Goal: Task Accomplishment & Management: Use online tool/utility

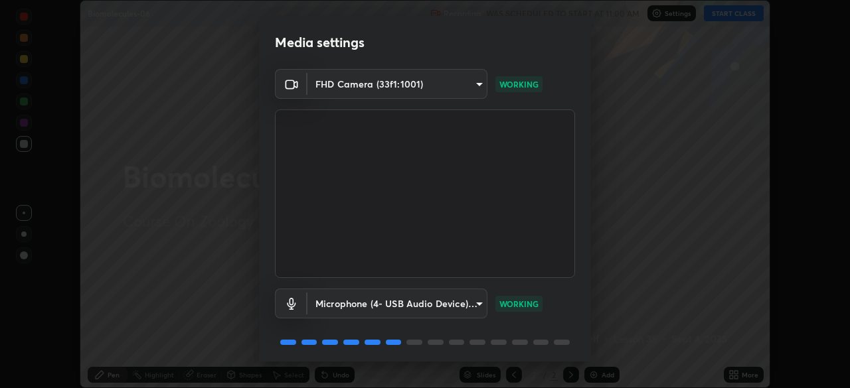
scroll to position [47, 0]
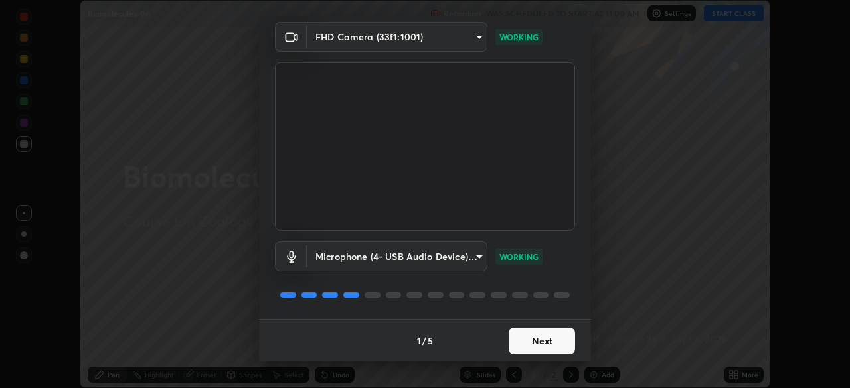
click at [533, 337] on button "Next" at bounding box center [541, 341] width 66 height 27
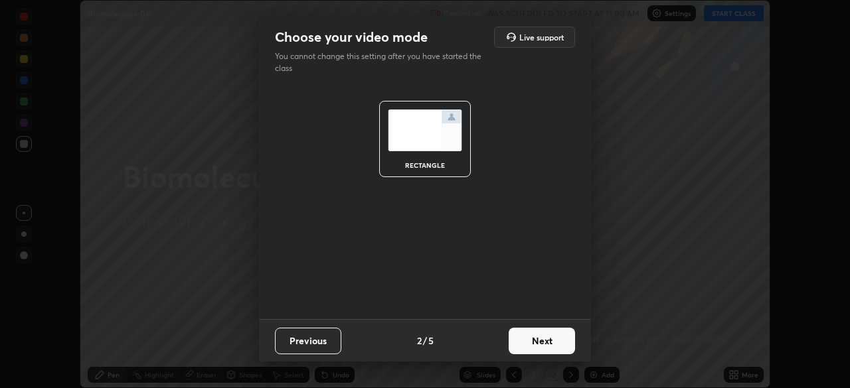
scroll to position [0, 0]
click at [541, 347] on button "Next" at bounding box center [541, 341] width 66 height 27
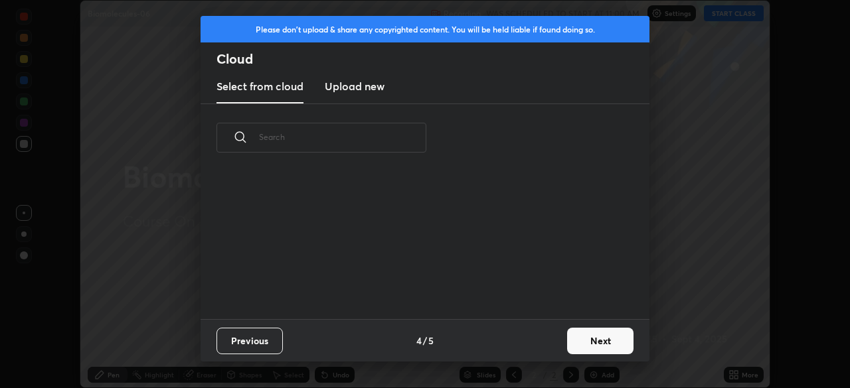
click at [568, 346] on button "Next" at bounding box center [600, 341] width 66 height 27
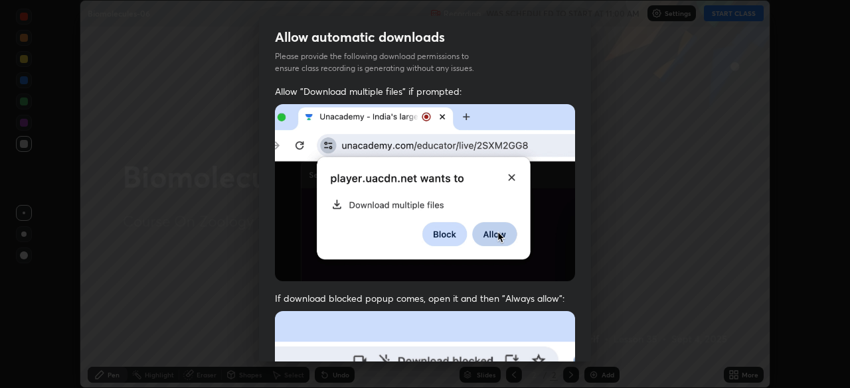
click at [592, 342] on div "Allow automatic downloads Please provide the following download permissions to …" at bounding box center [425, 194] width 850 height 388
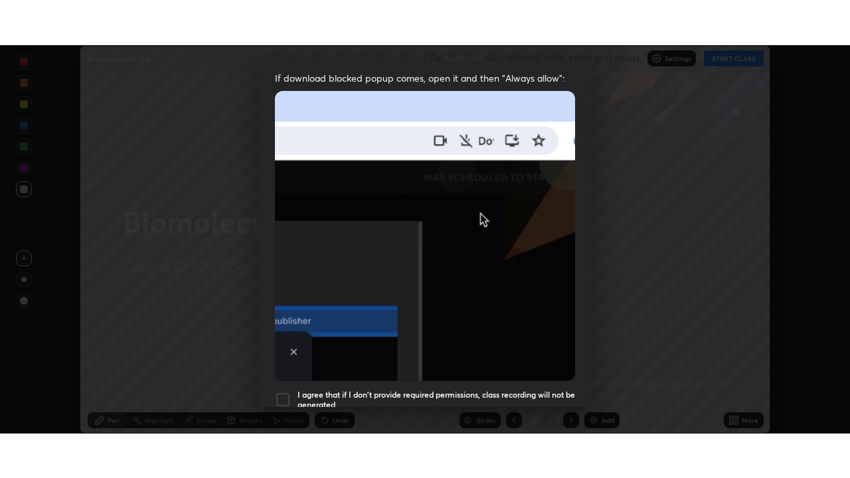
scroll to position [318, 0]
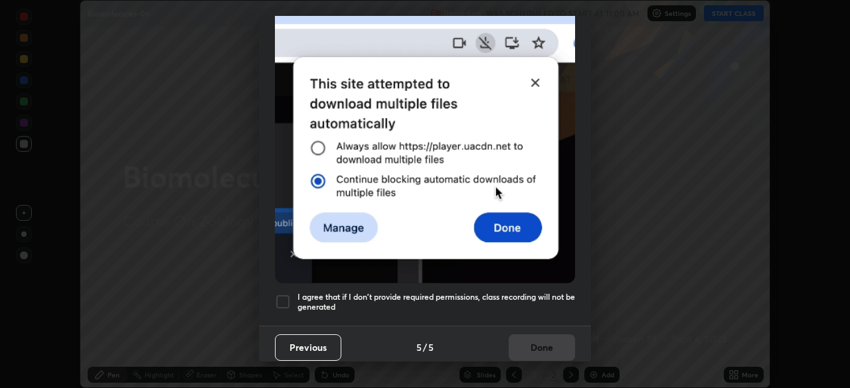
click at [510, 299] on h5 "I agree that if I don't provide required permissions, class recording will not …" at bounding box center [435, 302] width 277 height 21
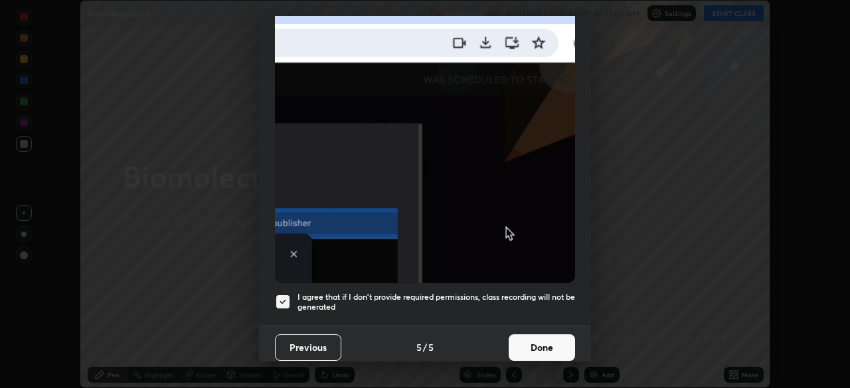
click at [532, 343] on button "Done" at bounding box center [541, 348] width 66 height 27
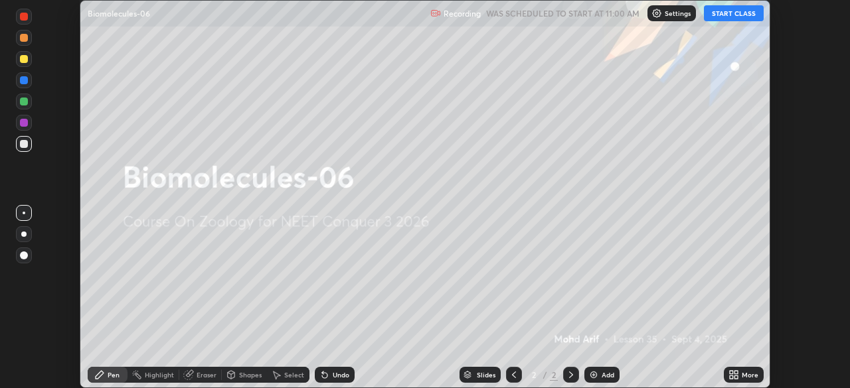
click at [739, 375] on div "More" at bounding box center [743, 375] width 40 height 16
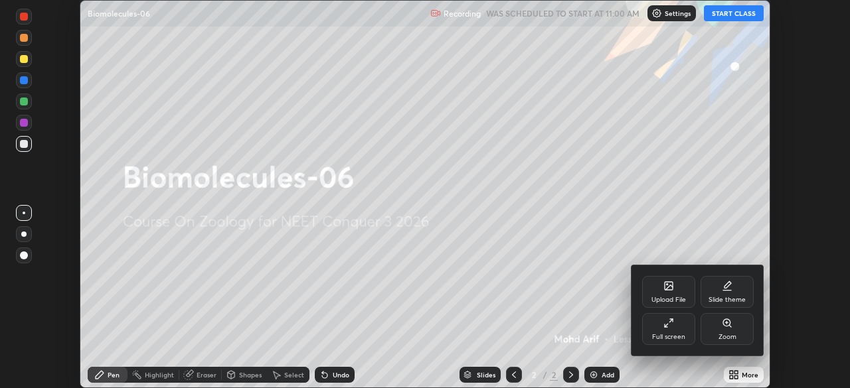
click at [666, 325] on icon at bounding box center [665, 325] width 3 height 3
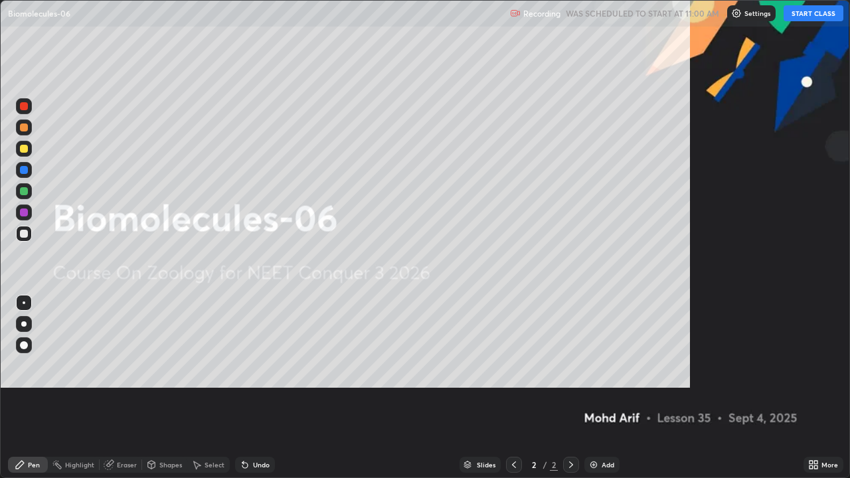
scroll to position [478, 850]
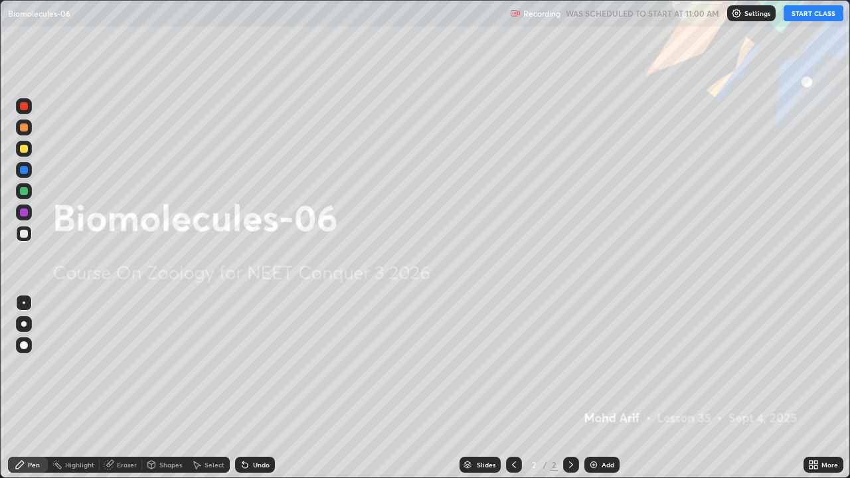
click at [828, 11] on button "START CLASS" at bounding box center [813, 13] width 60 height 16
click at [605, 388] on div "Add" at bounding box center [607, 464] width 13 height 7
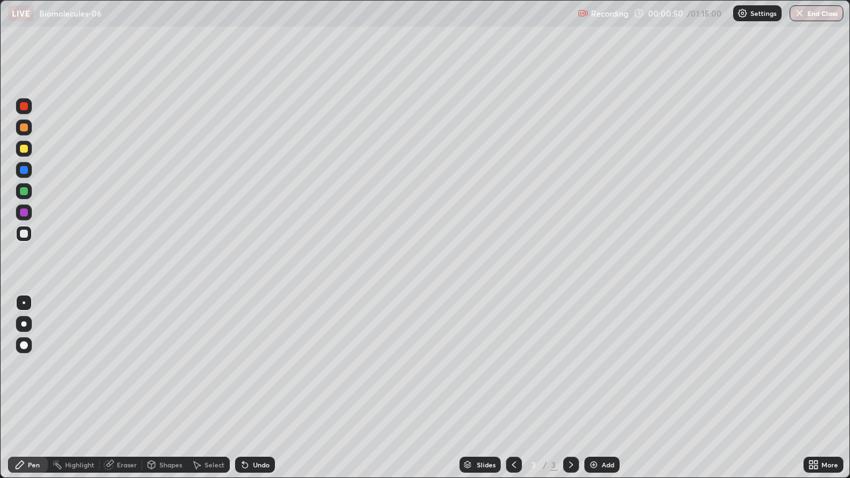
click at [27, 129] on div at bounding box center [24, 127] width 8 height 8
click at [27, 127] on div at bounding box center [24, 127] width 8 height 8
click at [23, 148] on div at bounding box center [24, 149] width 8 height 8
click at [25, 148] on div at bounding box center [24, 149] width 8 height 8
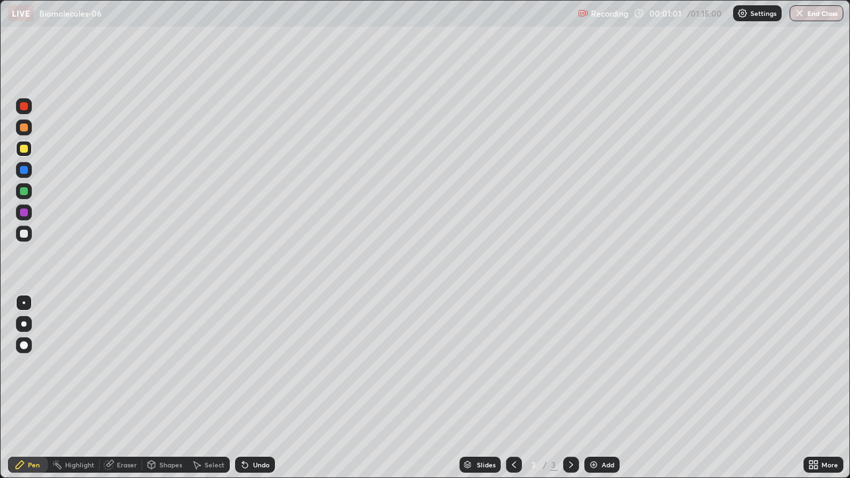
click at [25, 150] on div at bounding box center [24, 149] width 8 height 8
click at [19, 192] on div at bounding box center [24, 191] width 16 height 16
click at [26, 106] on div at bounding box center [24, 106] width 8 height 8
click at [25, 324] on div at bounding box center [23, 323] width 5 height 5
click at [25, 213] on div at bounding box center [24, 212] width 8 height 8
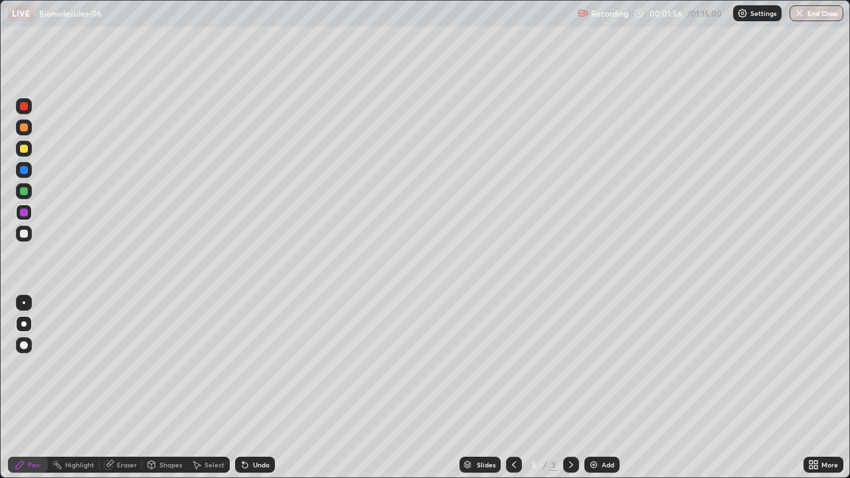
click at [112, 388] on icon at bounding box center [109, 464] width 11 height 11
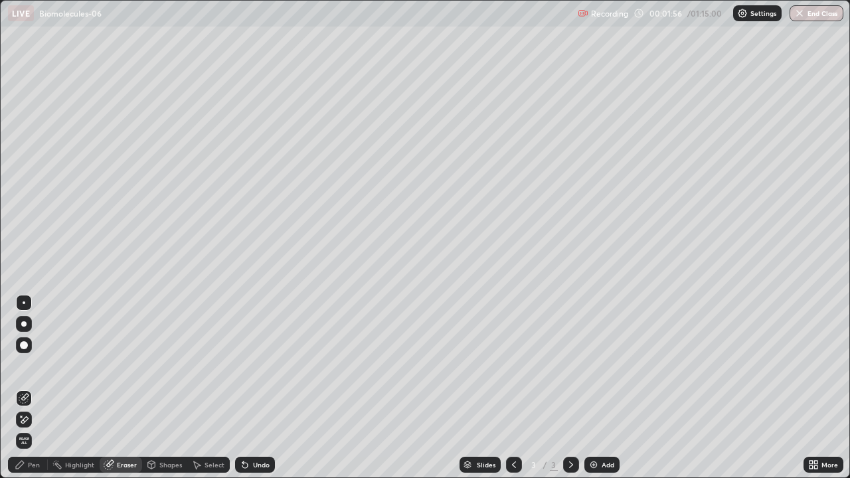
click at [24, 388] on icon at bounding box center [24, 398] width 11 height 11
click at [27, 388] on div "Pen" at bounding box center [28, 465] width 40 height 16
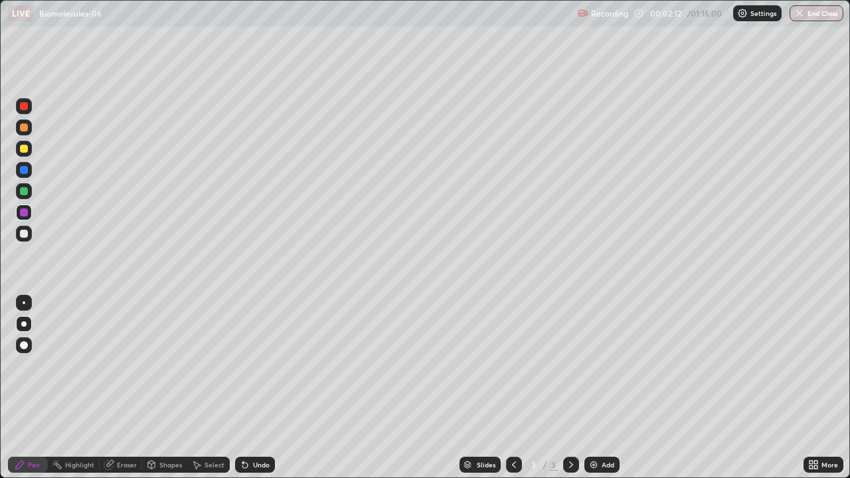
click at [24, 232] on div at bounding box center [24, 234] width 8 height 8
click at [24, 303] on div at bounding box center [24, 302] width 3 height 3
click at [22, 211] on div at bounding box center [24, 212] width 8 height 8
click at [261, 388] on div "Undo" at bounding box center [261, 464] width 17 height 7
click at [25, 194] on div at bounding box center [24, 191] width 8 height 8
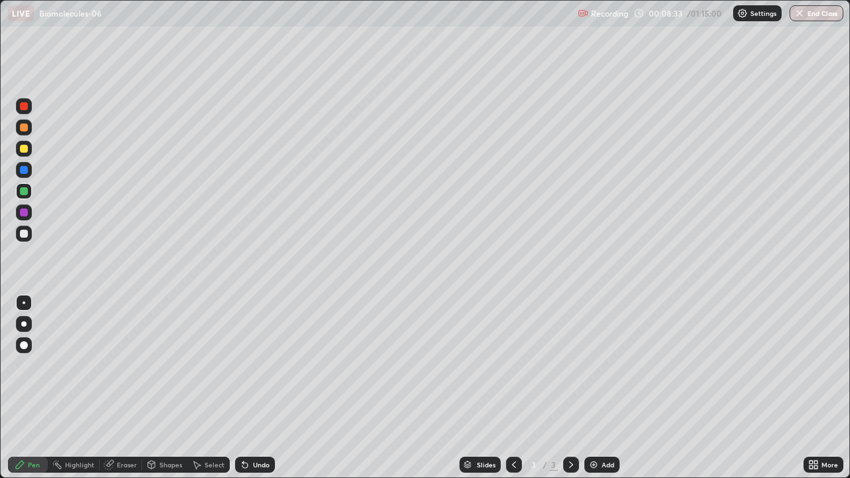
click at [25, 236] on div at bounding box center [24, 234] width 8 height 8
click at [24, 324] on div at bounding box center [23, 323] width 5 height 5
click at [18, 149] on div at bounding box center [24, 149] width 16 height 16
click at [23, 318] on div at bounding box center [24, 324] width 16 height 16
click at [24, 303] on div at bounding box center [24, 302] width 3 height 3
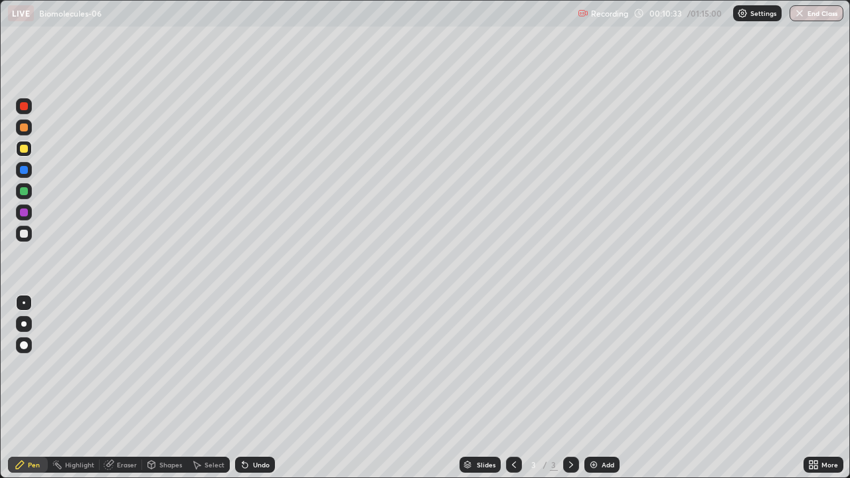
click at [23, 171] on div at bounding box center [24, 170] width 8 height 8
click at [22, 235] on div at bounding box center [24, 234] width 8 height 8
click at [24, 324] on div at bounding box center [23, 323] width 5 height 5
click at [263, 388] on div "Undo" at bounding box center [261, 464] width 17 height 7
click at [262, 388] on div "Undo" at bounding box center [261, 464] width 17 height 7
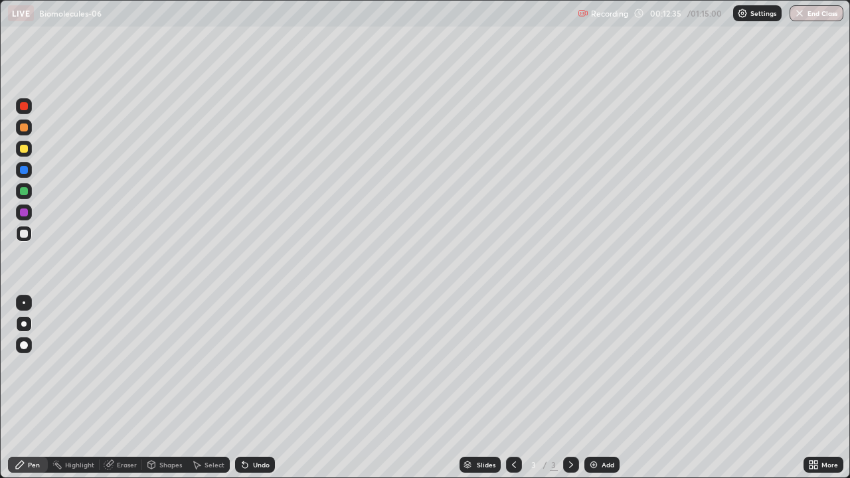
click at [115, 388] on div "Eraser" at bounding box center [121, 465] width 42 height 16
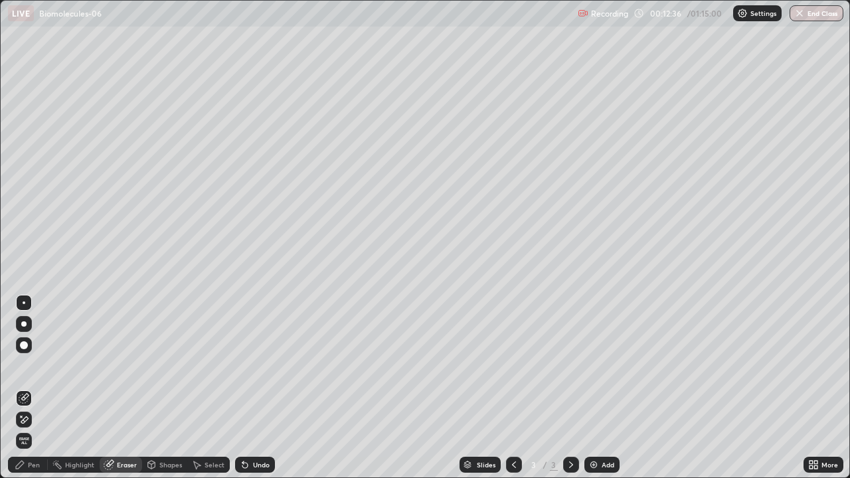
click at [26, 388] on icon at bounding box center [24, 397] width 7 height 7
click at [35, 388] on div "Pen" at bounding box center [34, 464] width 12 height 7
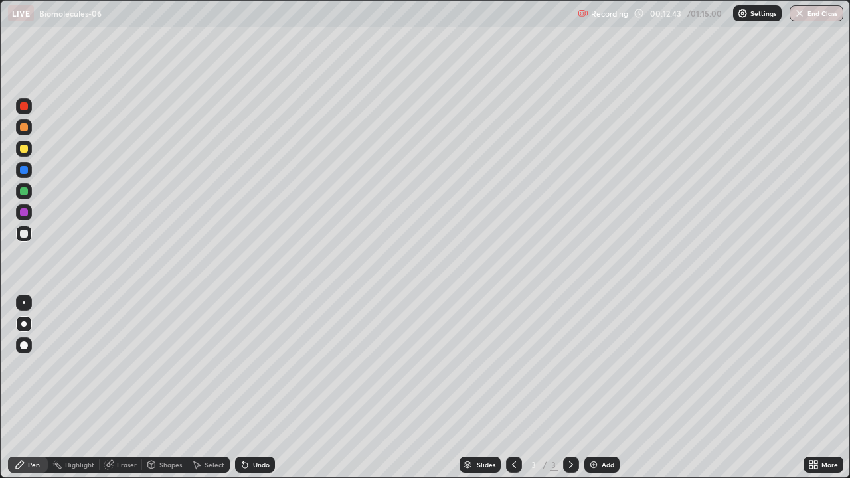
click at [24, 149] on div at bounding box center [24, 149] width 8 height 8
click at [596, 388] on img at bounding box center [593, 464] width 11 height 11
click at [23, 234] on div at bounding box center [24, 234] width 8 height 8
click at [24, 238] on div at bounding box center [24, 234] width 16 height 16
click at [24, 303] on div at bounding box center [24, 302] width 3 height 3
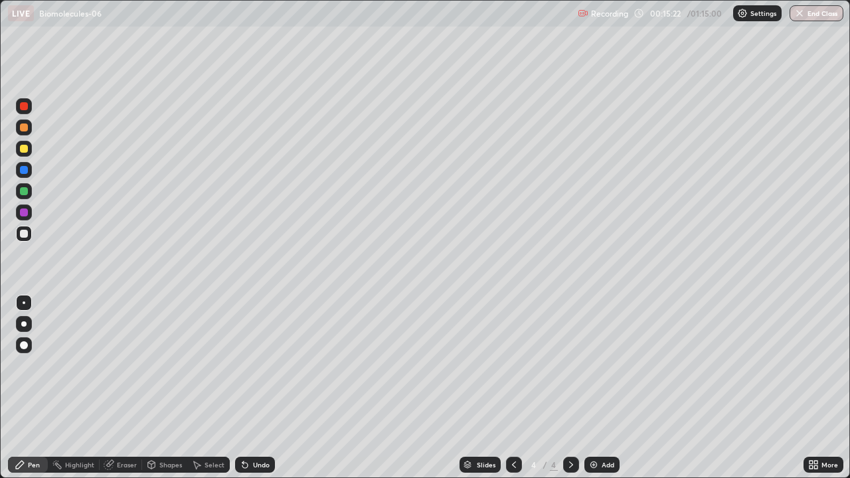
click at [253, 388] on div "Undo" at bounding box center [261, 464] width 17 height 7
click at [25, 323] on div at bounding box center [23, 323] width 5 height 5
click at [254, 388] on div "Undo" at bounding box center [261, 464] width 17 height 7
click at [24, 150] on div at bounding box center [24, 149] width 8 height 8
click at [25, 341] on div at bounding box center [24, 345] width 8 height 8
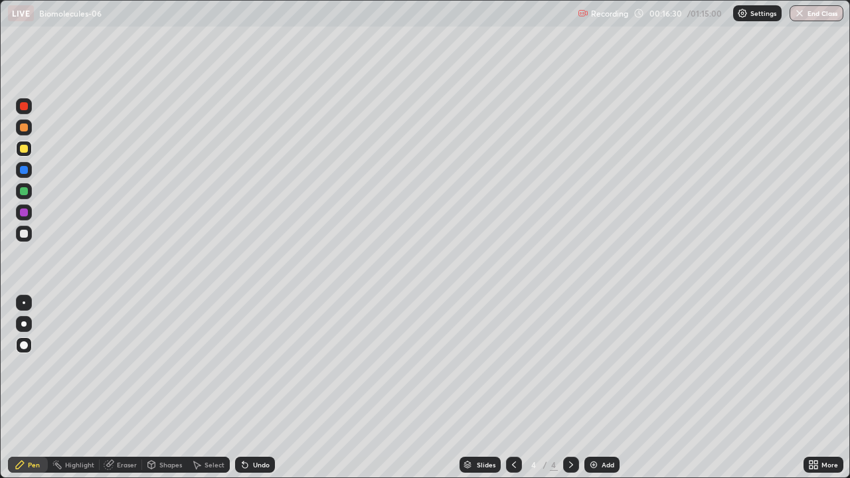
click at [27, 234] on div at bounding box center [24, 234] width 8 height 8
click at [23, 228] on div at bounding box center [24, 234] width 16 height 16
click at [24, 324] on div at bounding box center [23, 323] width 5 height 5
click at [23, 323] on div at bounding box center [23, 323] width 5 height 5
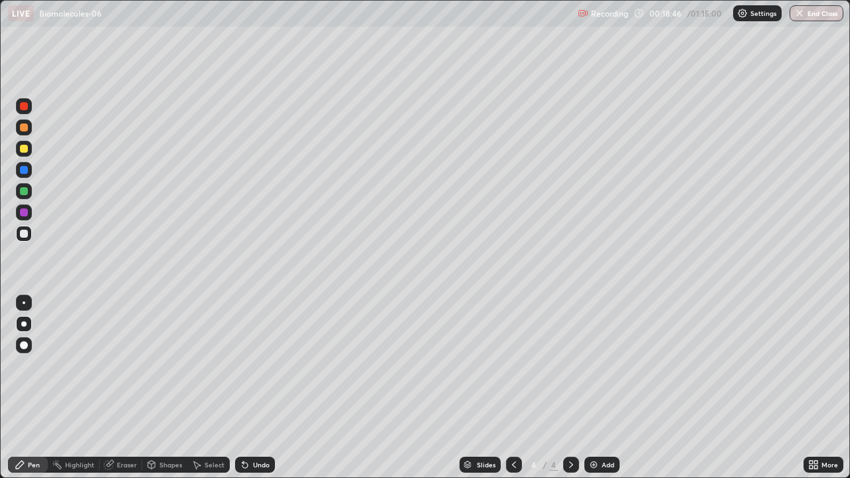
click at [26, 194] on div at bounding box center [24, 191] width 8 height 8
click at [25, 234] on div at bounding box center [24, 234] width 8 height 8
click at [23, 105] on div at bounding box center [24, 106] width 8 height 8
click at [31, 231] on div at bounding box center [24, 234] width 16 height 16
click at [22, 170] on div at bounding box center [24, 170] width 8 height 8
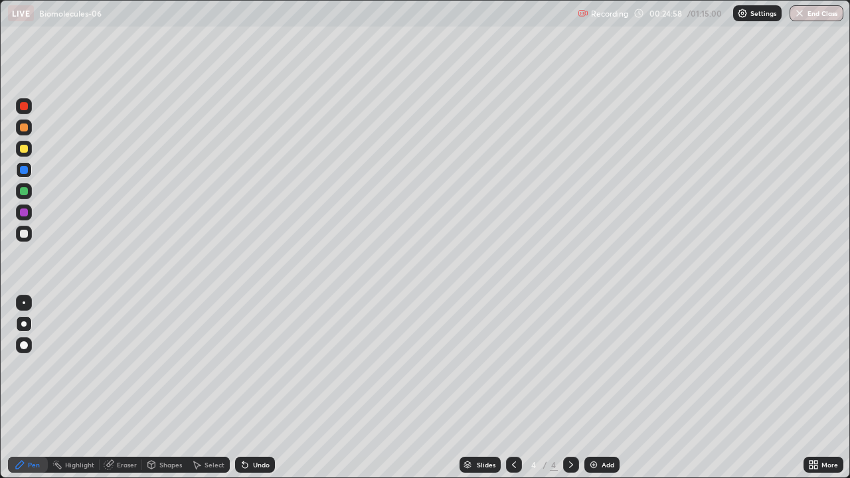
click at [263, 388] on div "Undo" at bounding box center [261, 464] width 17 height 7
click at [22, 237] on div at bounding box center [24, 234] width 8 height 8
click at [25, 325] on div at bounding box center [23, 323] width 5 height 5
click at [24, 171] on div at bounding box center [24, 170] width 8 height 8
click at [125, 388] on div "Eraser" at bounding box center [127, 464] width 20 height 7
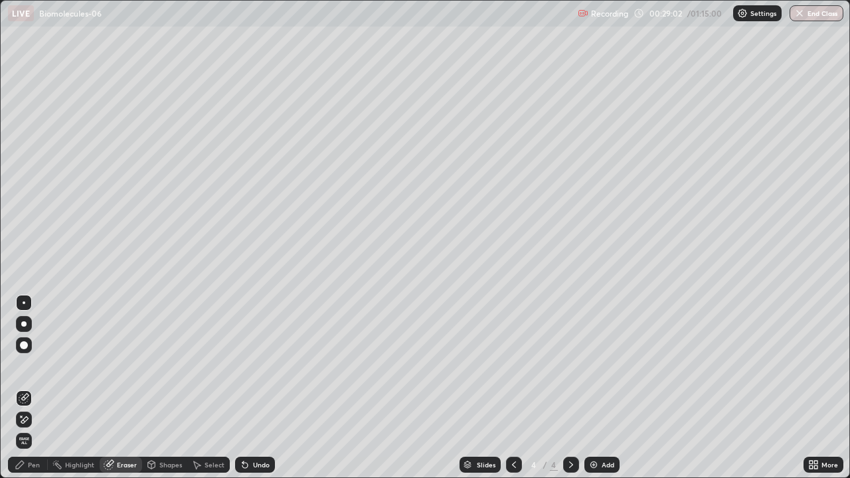
click at [27, 388] on icon at bounding box center [24, 419] width 7 height 7
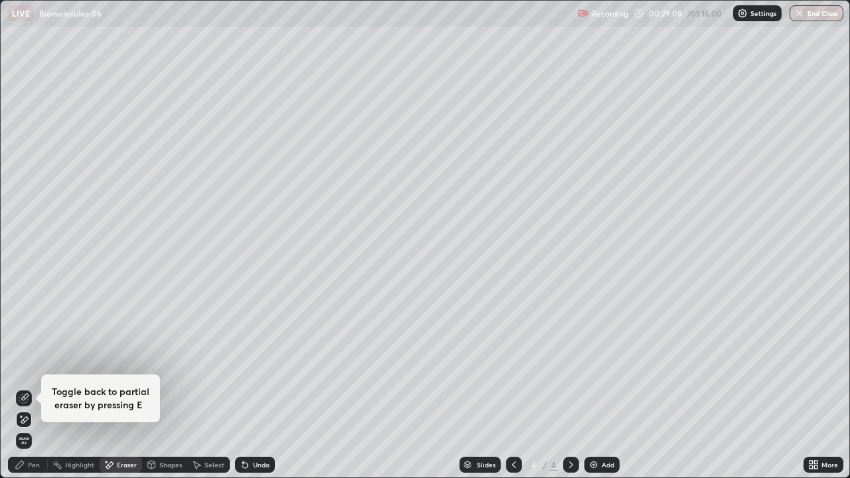
click at [26, 388] on div "Pen" at bounding box center [28, 465] width 40 height 16
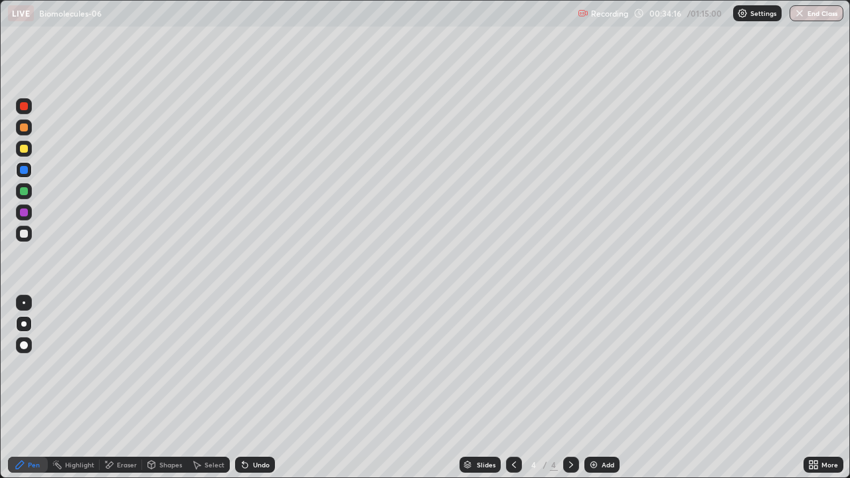
click at [601, 388] on div "Add" at bounding box center [601, 465] width 35 height 16
click at [27, 232] on div at bounding box center [24, 234] width 8 height 8
click at [27, 237] on div at bounding box center [24, 234] width 16 height 16
click at [25, 325] on div at bounding box center [23, 323] width 5 height 5
click at [24, 324] on div at bounding box center [23, 323] width 5 height 5
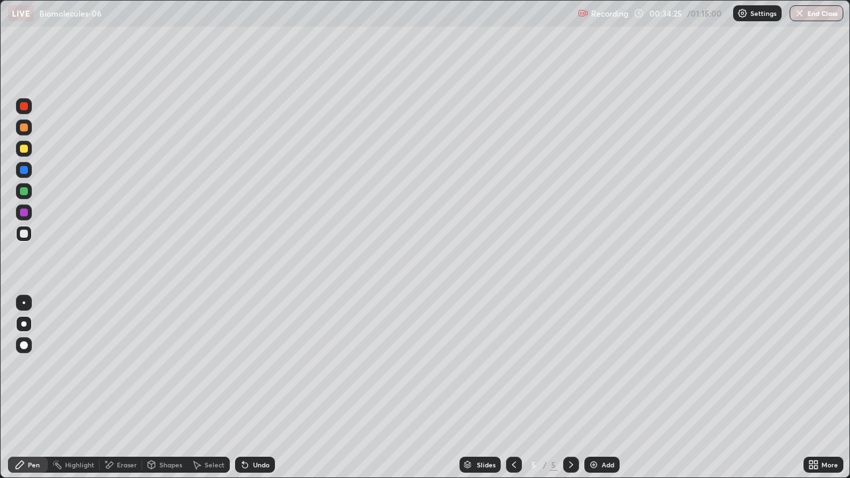
click at [24, 128] on div at bounding box center [24, 127] width 8 height 8
click at [27, 126] on div at bounding box center [24, 127] width 8 height 8
click at [23, 128] on div at bounding box center [24, 127] width 8 height 8
click at [22, 128] on div at bounding box center [24, 127] width 8 height 8
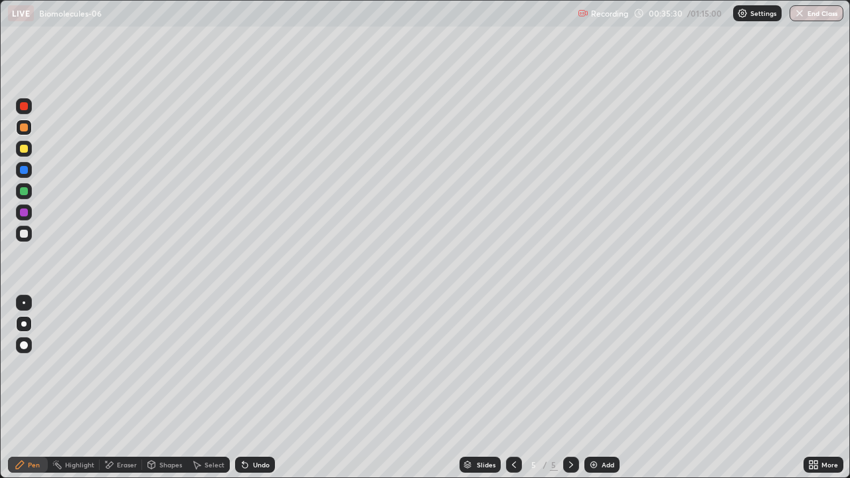
click at [264, 388] on div "Undo" at bounding box center [261, 464] width 17 height 7
click at [262, 388] on div "Undo" at bounding box center [261, 464] width 17 height 7
click at [255, 388] on div "Undo" at bounding box center [261, 464] width 17 height 7
click at [27, 148] on div at bounding box center [24, 149] width 8 height 8
click at [23, 232] on div at bounding box center [24, 234] width 8 height 8
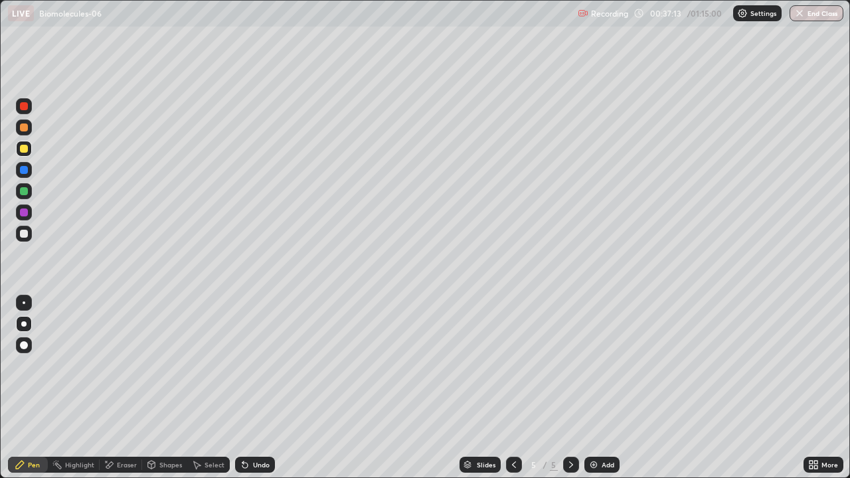
click at [23, 235] on div at bounding box center [24, 234] width 8 height 8
click at [21, 151] on div at bounding box center [24, 149] width 8 height 8
click at [22, 236] on div at bounding box center [24, 234] width 8 height 8
click at [19, 102] on div at bounding box center [24, 106] width 16 height 16
click at [24, 107] on div at bounding box center [24, 106] width 8 height 8
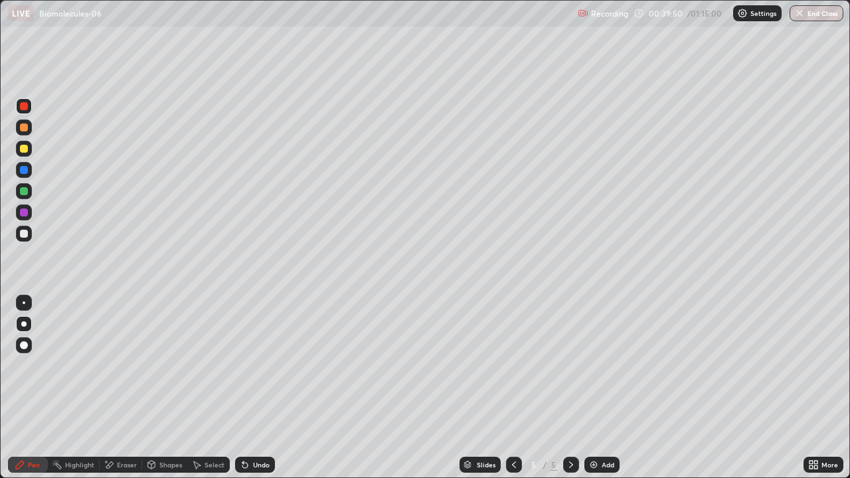
click at [22, 190] on div at bounding box center [24, 191] width 8 height 8
click at [22, 189] on div at bounding box center [24, 191] width 8 height 8
click at [24, 148] on div at bounding box center [24, 149] width 8 height 8
click at [24, 324] on div at bounding box center [23, 323] width 5 height 5
click at [27, 237] on div at bounding box center [24, 234] width 16 height 16
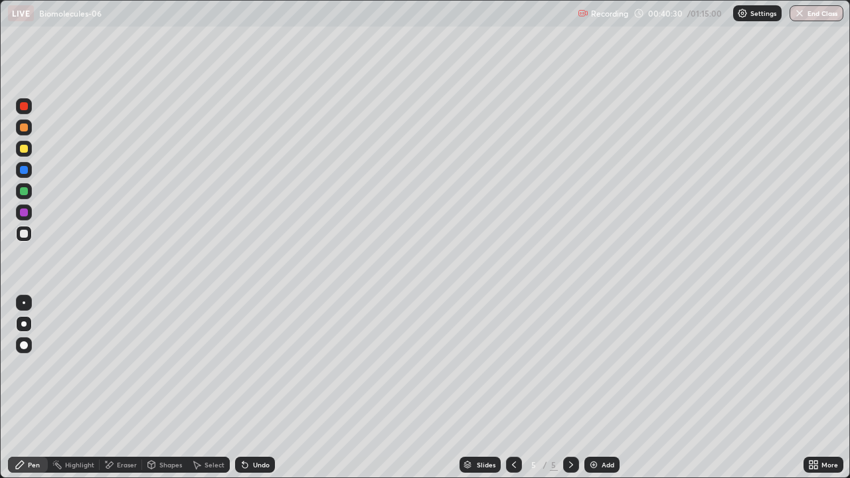
click at [22, 149] on div at bounding box center [24, 149] width 8 height 8
click at [23, 104] on div at bounding box center [24, 106] width 8 height 8
click at [511, 388] on icon at bounding box center [513, 464] width 11 height 11
click at [261, 388] on div "Undo" at bounding box center [255, 465] width 40 height 16
click at [514, 388] on icon at bounding box center [513, 464] width 11 height 11
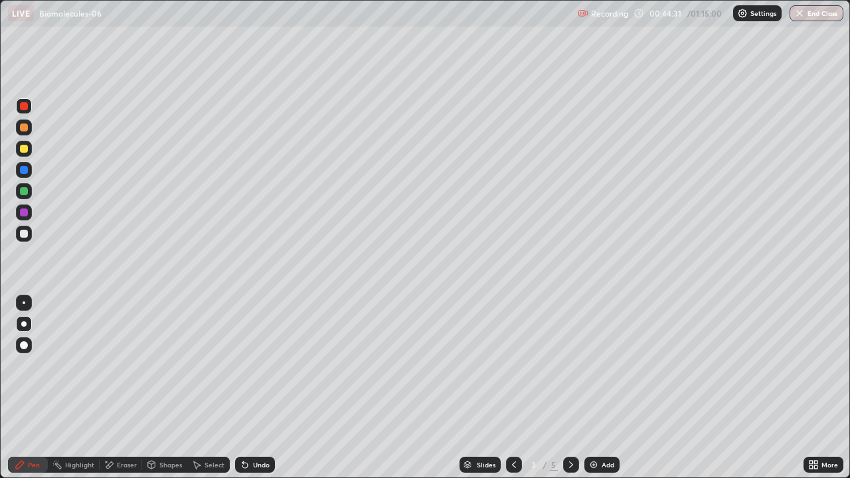
click at [570, 388] on icon at bounding box center [571, 464] width 11 height 11
click at [570, 388] on icon at bounding box center [571, 464] width 4 height 7
click at [23, 233] on div at bounding box center [24, 234] width 8 height 8
click at [23, 324] on div at bounding box center [23, 323] width 5 height 5
click at [24, 303] on div at bounding box center [24, 302] width 3 height 3
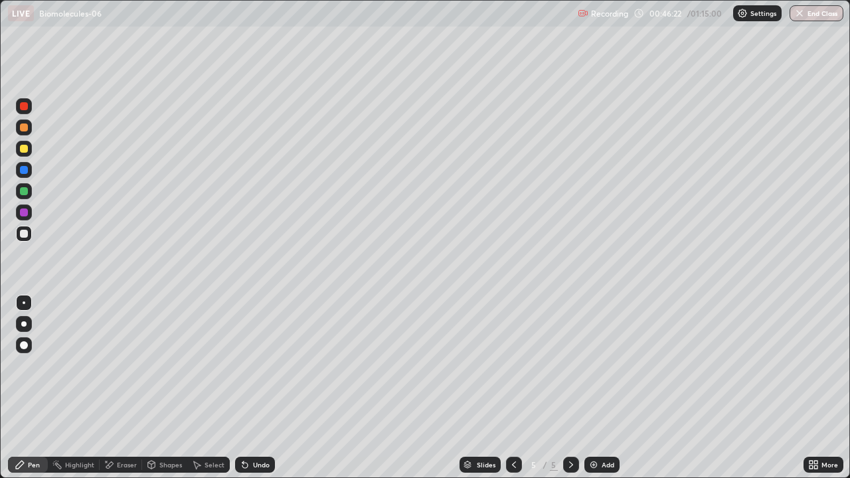
click at [23, 323] on div at bounding box center [23, 323] width 5 height 5
click at [512, 388] on icon at bounding box center [514, 464] width 4 height 7
click at [24, 324] on div at bounding box center [23, 323] width 5 height 5
click at [25, 325] on div at bounding box center [23, 323] width 5 height 5
click at [23, 149] on div at bounding box center [24, 149] width 8 height 8
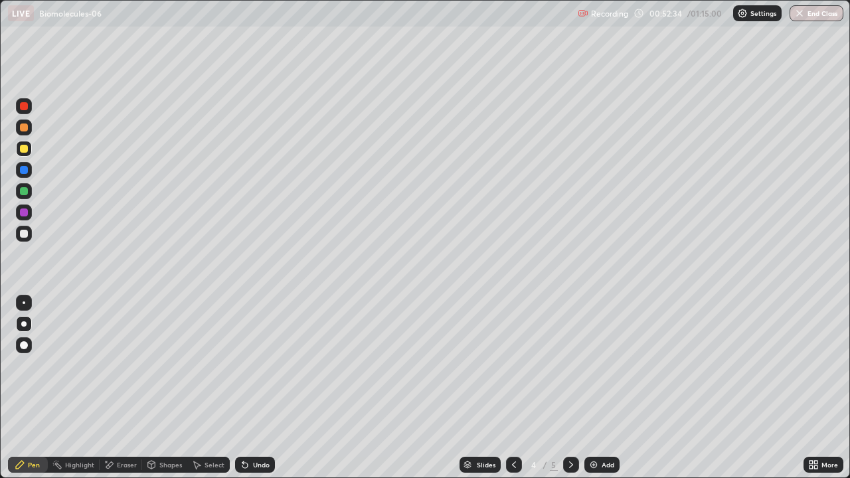
click at [23, 149] on div at bounding box center [24, 149] width 8 height 8
click at [26, 234] on div at bounding box center [24, 234] width 8 height 8
click at [571, 388] on icon at bounding box center [571, 464] width 4 height 7
click at [570, 388] on icon at bounding box center [571, 464] width 11 height 11
click at [597, 388] on img at bounding box center [593, 464] width 11 height 11
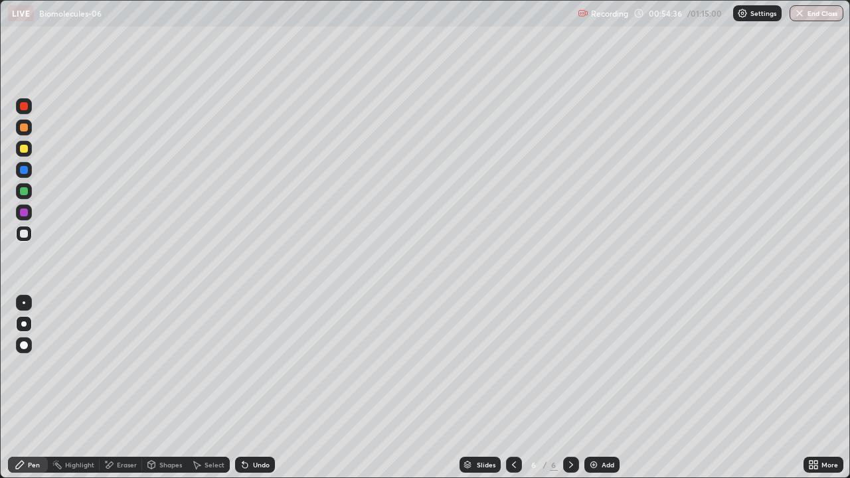
click at [27, 331] on div at bounding box center [24, 324] width 16 height 16
click at [26, 325] on div at bounding box center [24, 324] width 16 height 16
click at [25, 148] on div at bounding box center [24, 149] width 8 height 8
click at [25, 149] on div at bounding box center [24, 149] width 8 height 8
click at [23, 345] on div at bounding box center [24, 345] width 8 height 8
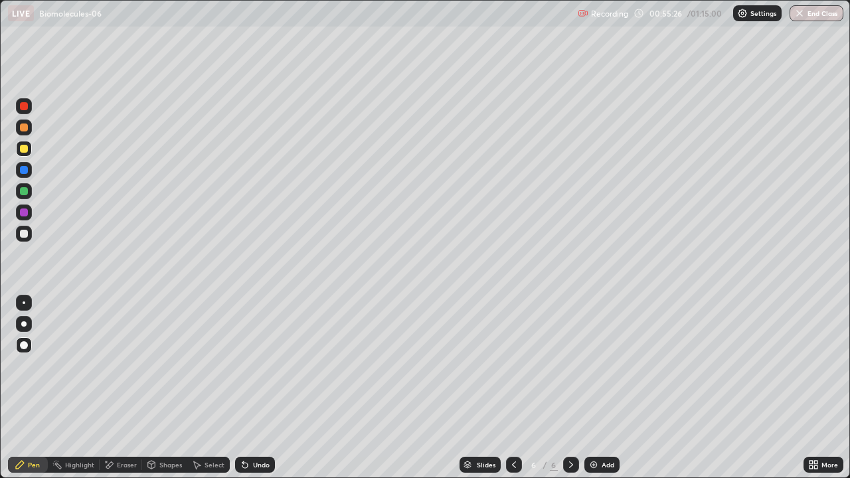
click at [261, 388] on div "Undo" at bounding box center [261, 464] width 17 height 7
click at [24, 149] on div at bounding box center [24, 149] width 8 height 8
click at [25, 127] on div at bounding box center [24, 127] width 8 height 8
click at [26, 233] on div at bounding box center [24, 234] width 8 height 8
click at [24, 303] on div at bounding box center [24, 302] width 3 height 3
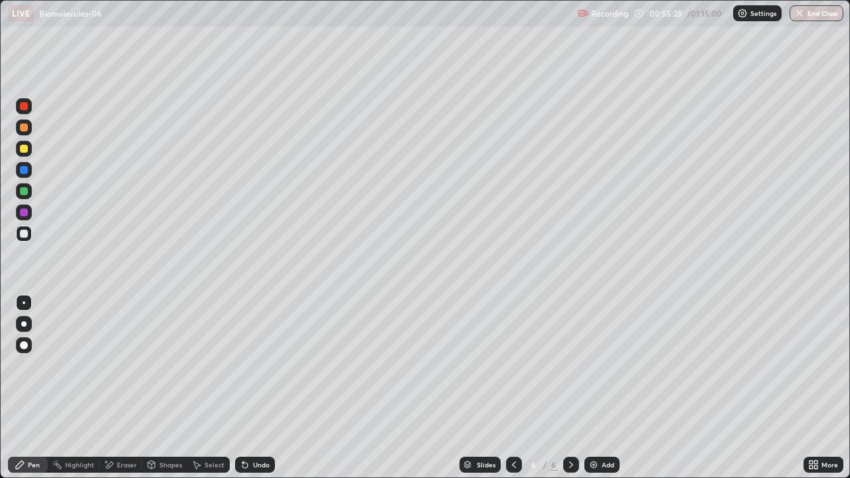
click at [24, 324] on div at bounding box center [23, 323] width 5 height 5
click at [23, 129] on div at bounding box center [24, 127] width 8 height 8
click at [26, 231] on div at bounding box center [24, 234] width 8 height 8
click at [25, 344] on div at bounding box center [24, 345] width 8 height 8
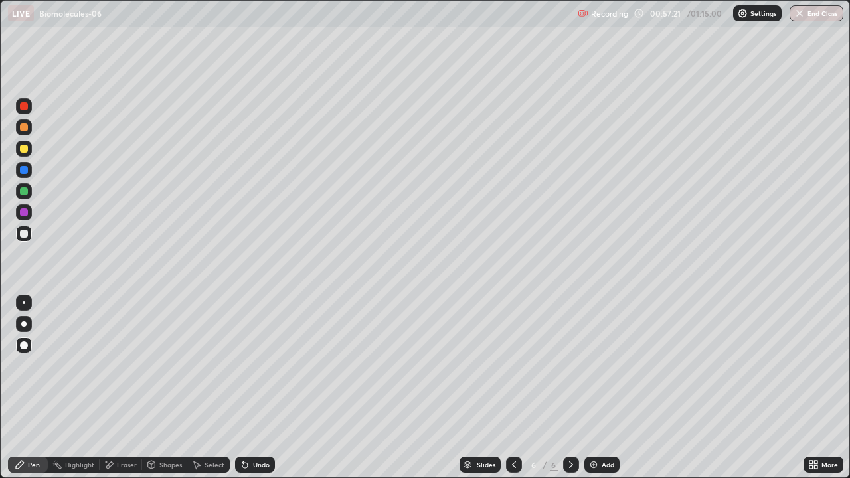
click at [25, 341] on div at bounding box center [24, 345] width 8 height 8
click at [23, 151] on div at bounding box center [24, 149] width 8 height 8
click at [27, 163] on div at bounding box center [24, 170] width 16 height 16
click at [22, 325] on div at bounding box center [23, 323] width 5 height 5
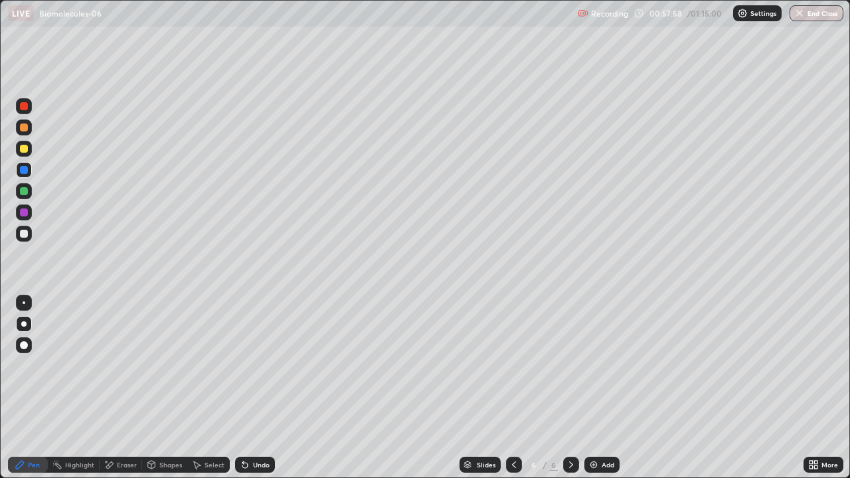
click at [27, 236] on div at bounding box center [24, 234] width 8 height 8
click at [22, 214] on div at bounding box center [24, 212] width 8 height 8
click at [25, 345] on div at bounding box center [24, 345] width 8 height 8
click at [24, 149] on div at bounding box center [24, 149] width 8 height 8
click at [25, 321] on div at bounding box center [24, 324] width 16 height 16
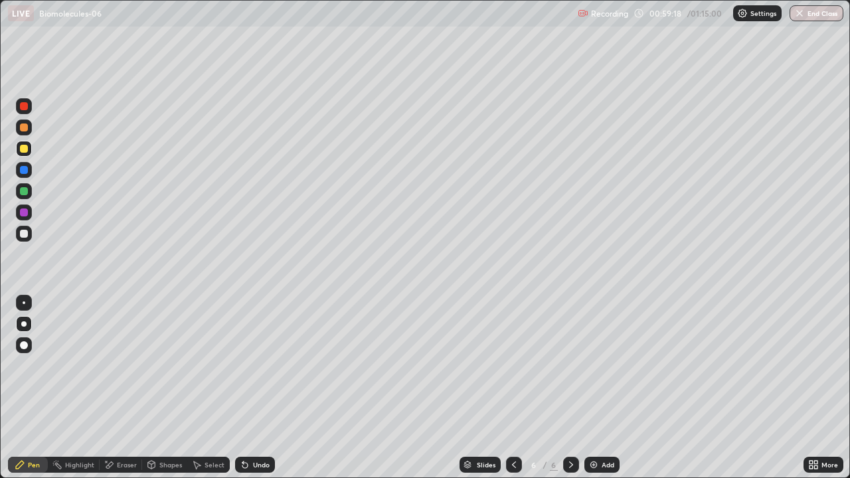
click at [17, 211] on div at bounding box center [24, 212] width 16 height 16
click at [23, 343] on div at bounding box center [24, 345] width 8 height 8
click at [264, 388] on div "Undo" at bounding box center [255, 465] width 40 height 16
click at [30, 325] on div at bounding box center [24, 324] width 16 height 16
click at [25, 234] on div at bounding box center [24, 234] width 8 height 8
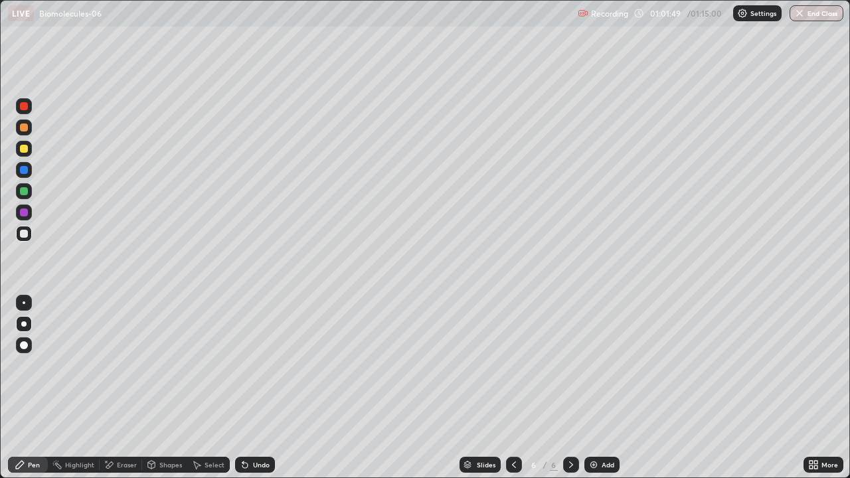
click at [25, 171] on div at bounding box center [24, 170] width 8 height 8
click at [606, 388] on div "Add" at bounding box center [607, 464] width 13 height 7
click at [24, 324] on div at bounding box center [23, 323] width 5 height 5
click at [24, 148] on div at bounding box center [24, 149] width 8 height 8
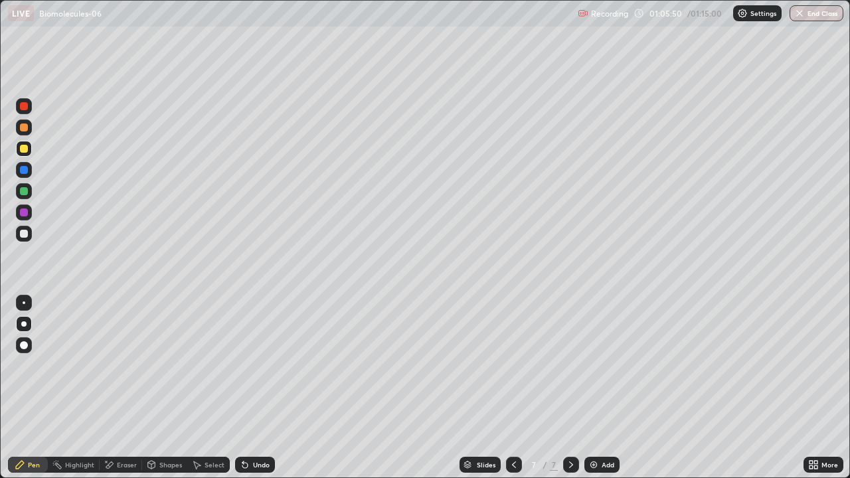
click at [25, 193] on div at bounding box center [24, 191] width 8 height 8
click at [25, 192] on div at bounding box center [24, 191] width 8 height 8
click at [23, 169] on div at bounding box center [24, 170] width 8 height 8
click at [23, 148] on div at bounding box center [24, 149] width 8 height 8
click at [23, 149] on div at bounding box center [24, 149] width 8 height 8
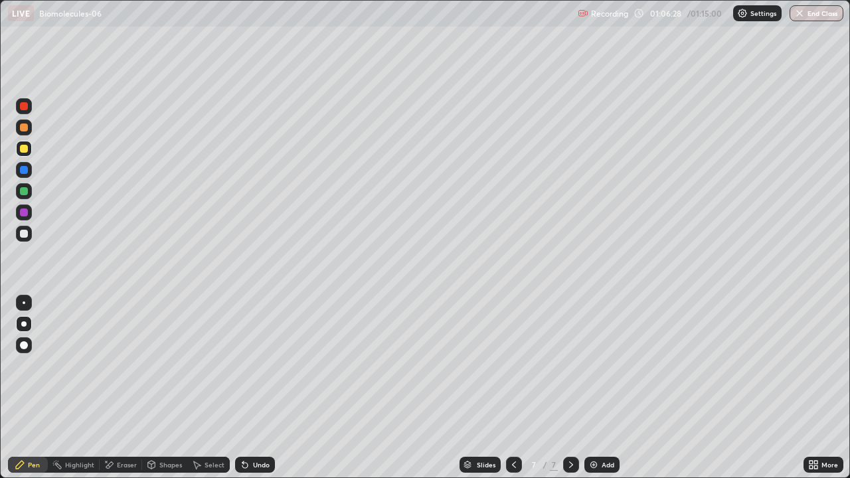
click at [24, 324] on div at bounding box center [23, 323] width 5 height 5
click at [25, 236] on div at bounding box center [24, 234] width 8 height 8
click at [23, 192] on div at bounding box center [24, 191] width 8 height 8
click at [22, 214] on div at bounding box center [24, 212] width 8 height 8
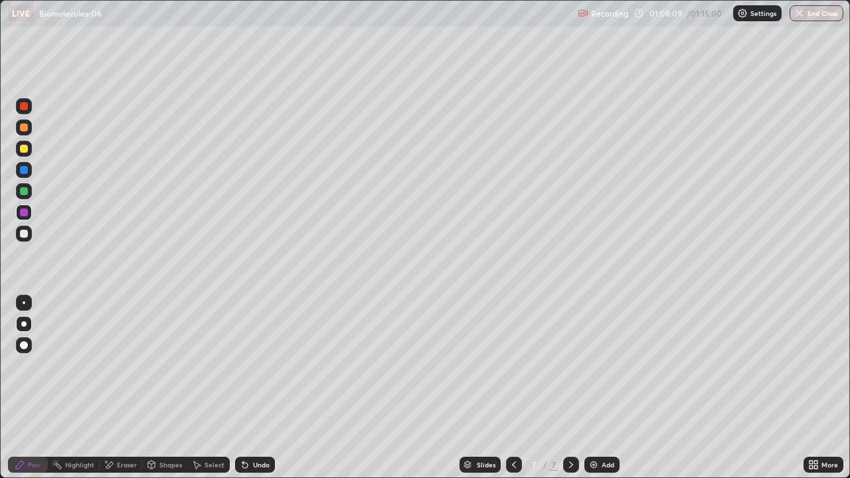
click at [25, 147] on div at bounding box center [24, 149] width 8 height 8
click at [25, 234] on div at bounding box center [24, 234] width 8 height 8
click at [262, 388] on div "Undo" at bounding box center [261, 464] width 17 height 7
click at [261, 388] on div "Undo" at bounding box center [261, 464] width 17 height 7
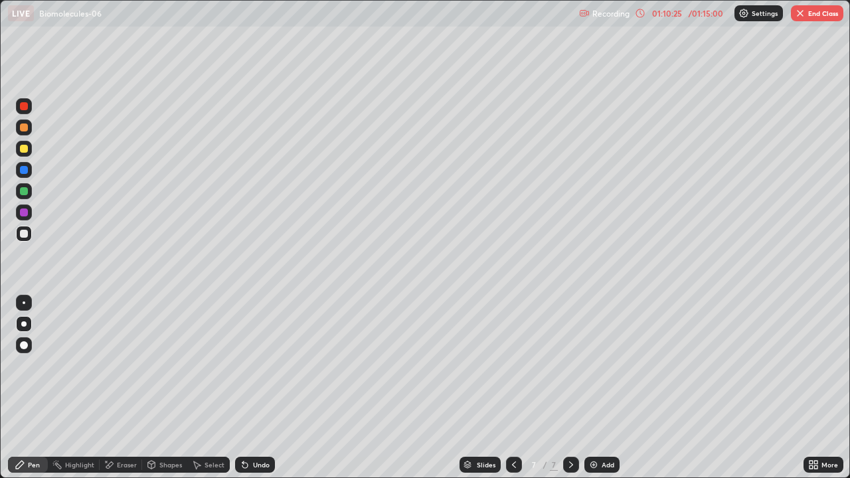
click at [260, 388] on div "Undo" at bounding box center [255, 465] width 40 height 16
click at [820, 15] on button "End Class" at bounding box center [817, 13] width 52 height 16
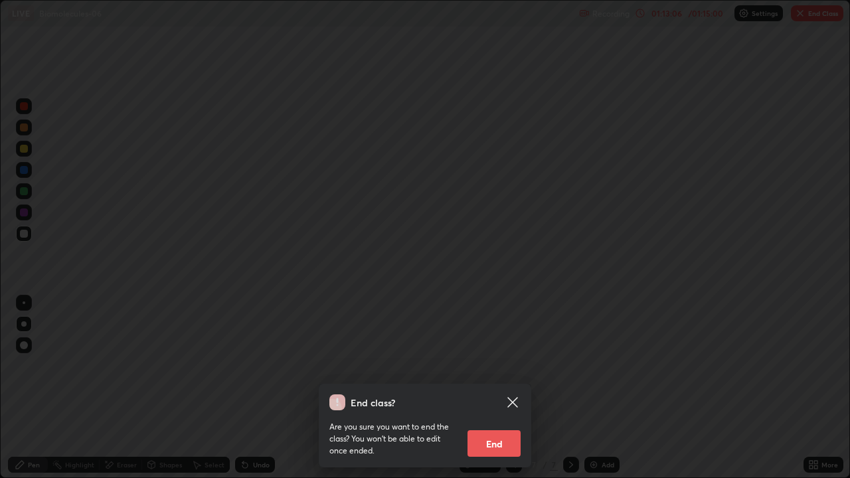
click at [485, 388] on button "End" at bounding box center [493, 443] width 53 height 27
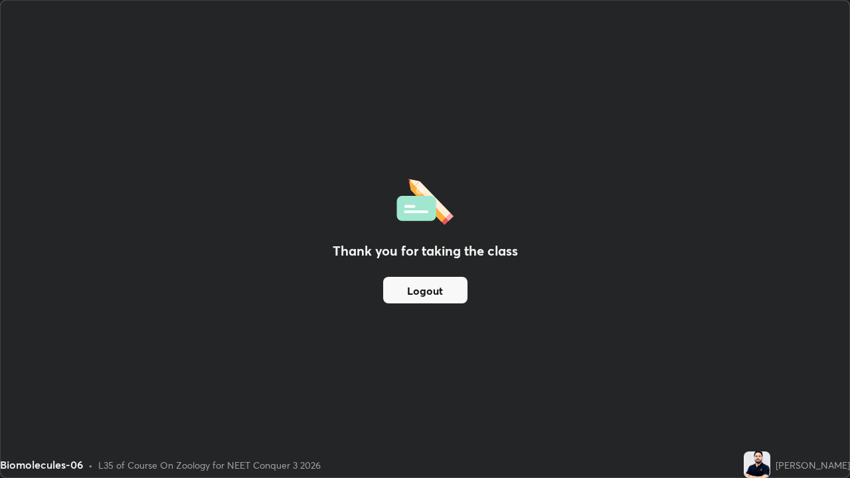
click at [429, 296] on button "Logout" at bounding box center [425, 290] width 84 height 27
